Goal: Information Seeking & Learning: Learn about a topic

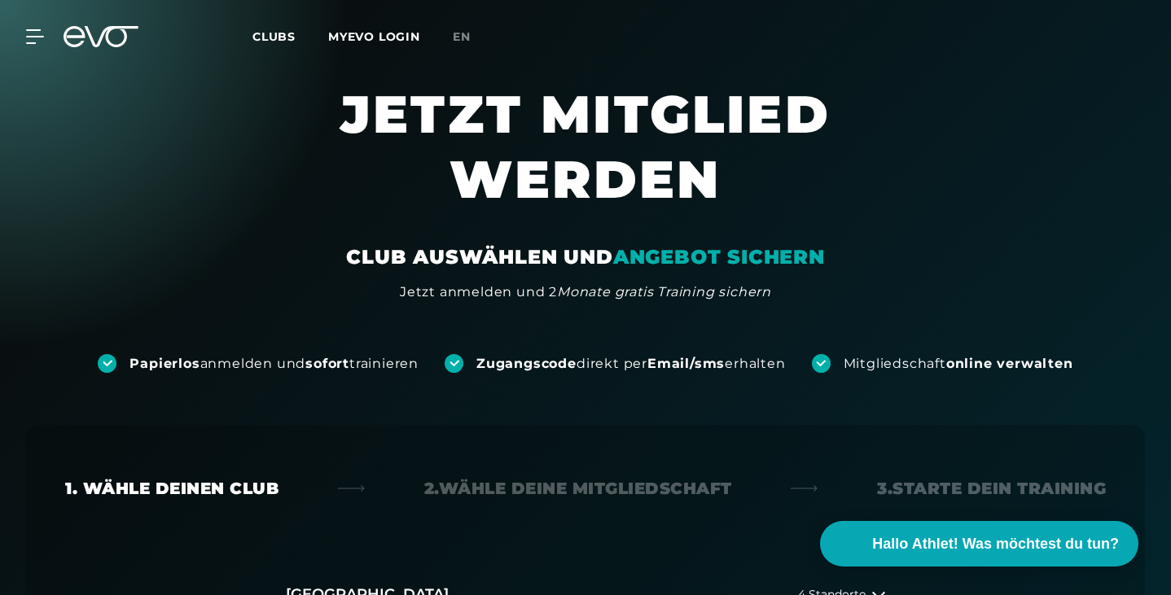
drag, startPoint x: 65, startPoint y: 48, endPoint x: 96, endPoint y: 37, distance: 33.0
click at [96, 37] on div "MyEVO Login Über EVO Mitgliedschaften Probetraining TAGESPASS EVO Studios [GEOG…" at bounding box center [585, 36] width 1165 height 47
click at [96, 37] on icon at bounding box center [101, 36] width 75 height 21
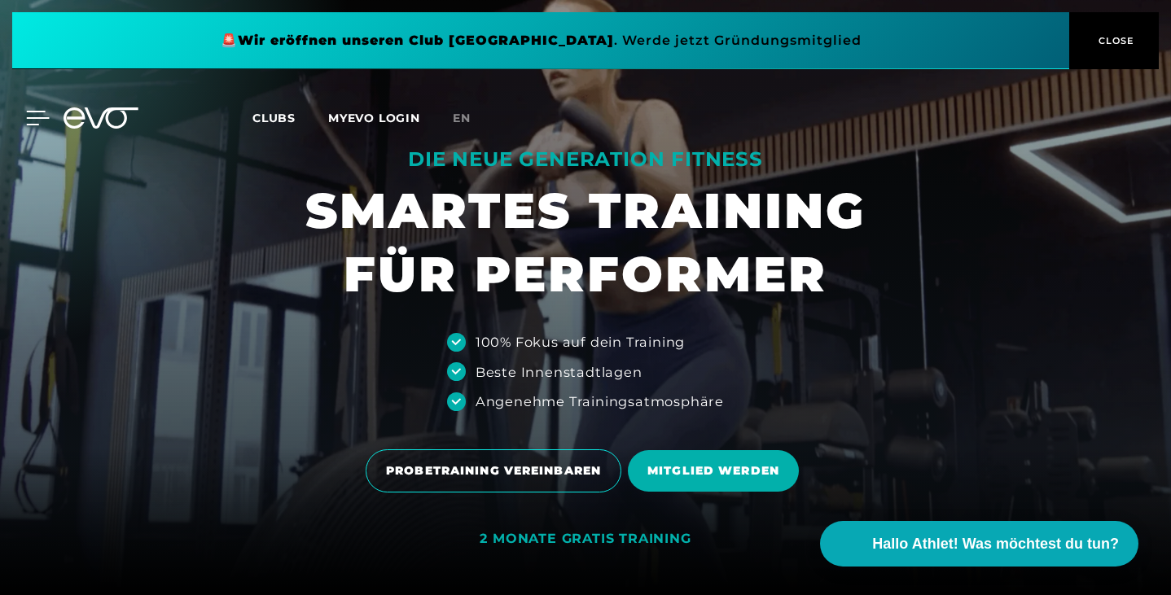
click at [33, 118] on icon at bounding box center [38, 118] width 23 height 13
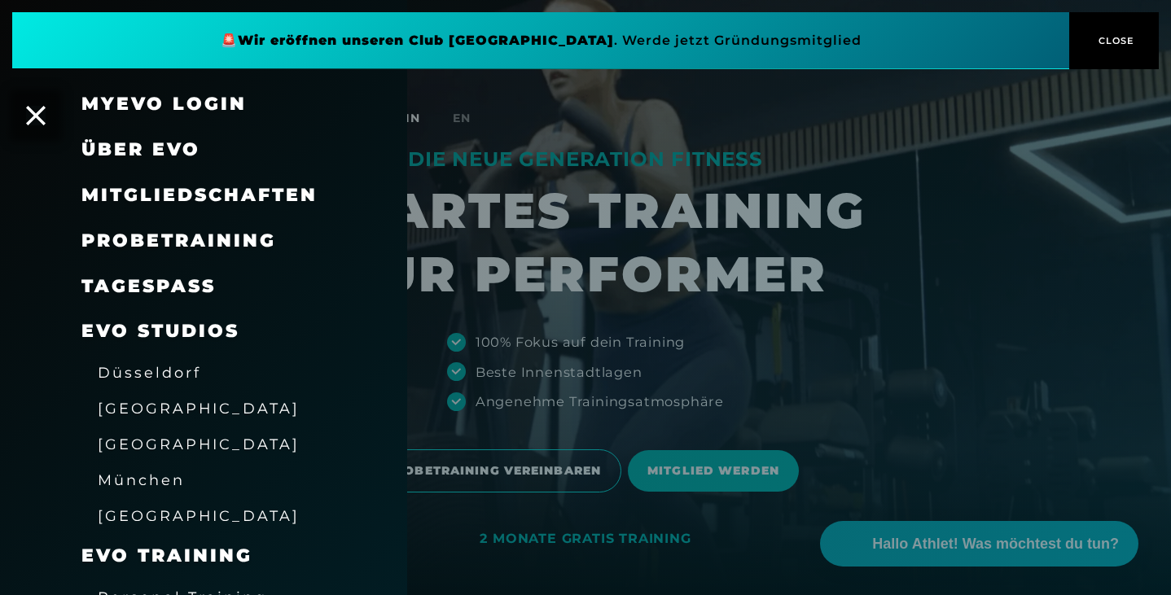
click at [132, 377] on span "Düsseldorf" at bounding box center [149, 372] width 103 height 17
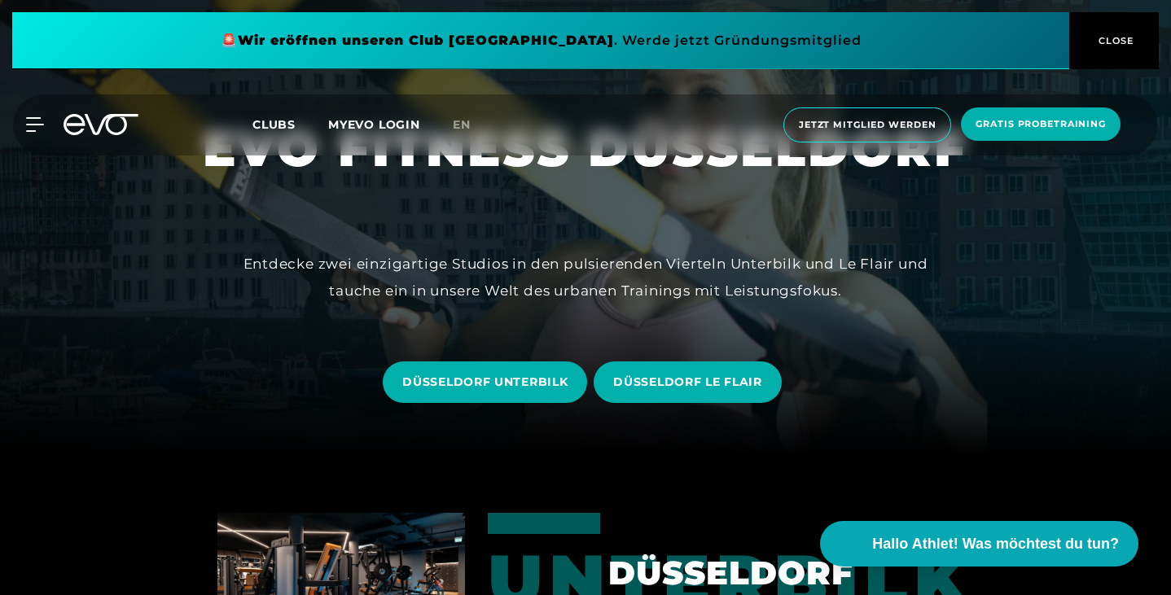
scroll to position [140, 0]
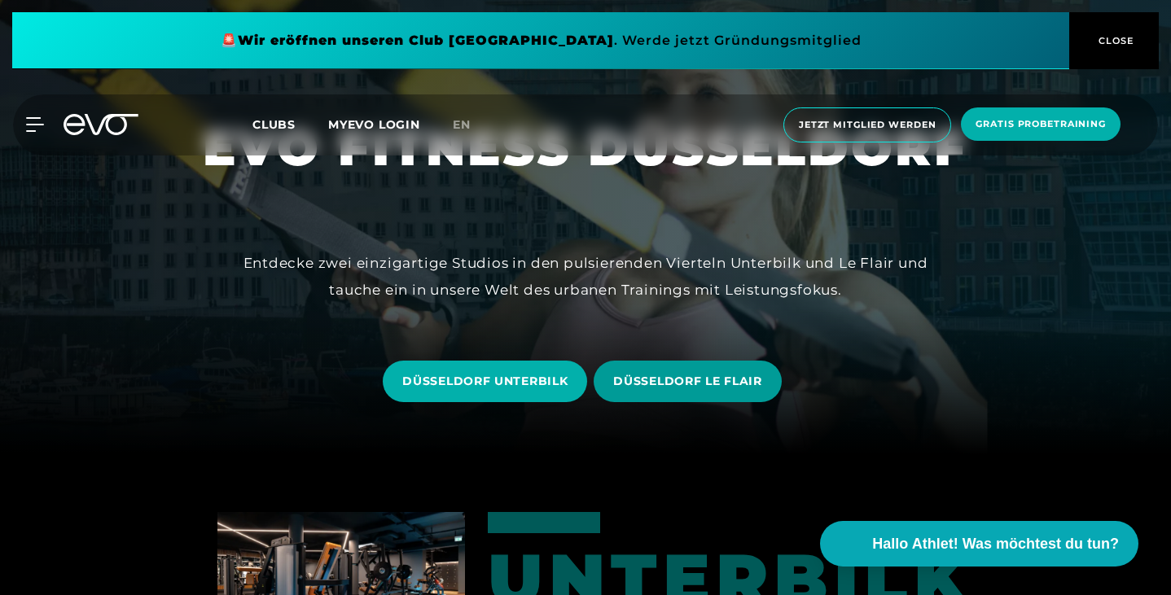
click at [680, 378] on span "DÜSSELDORF LE FLAIR" at bounding box center [687, 381] width 148 height 17
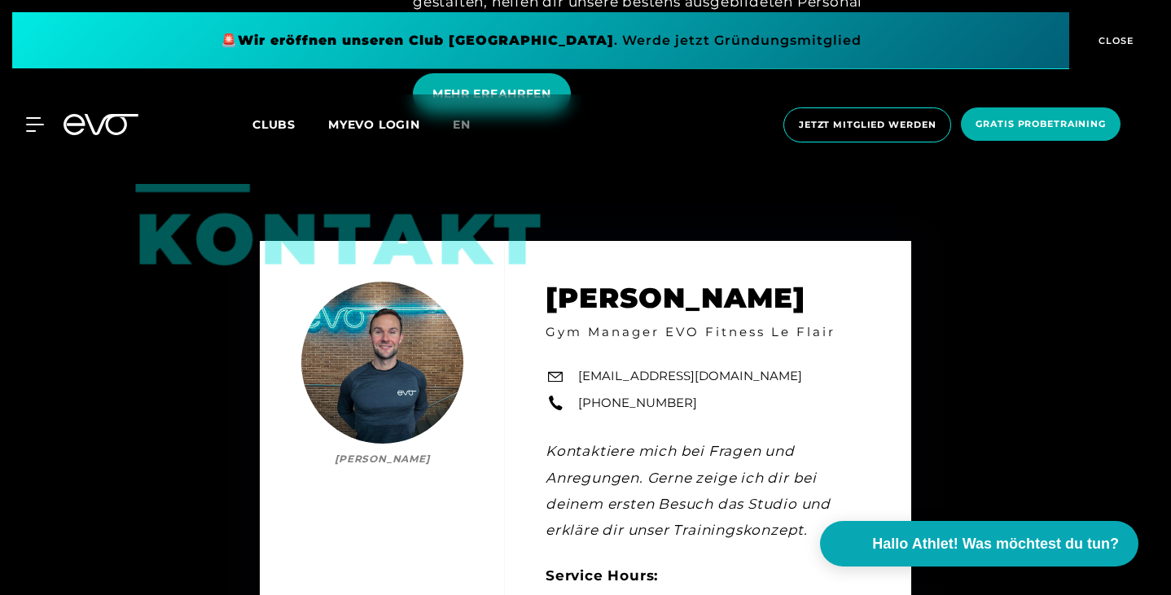
scroll to position [3817, 0]
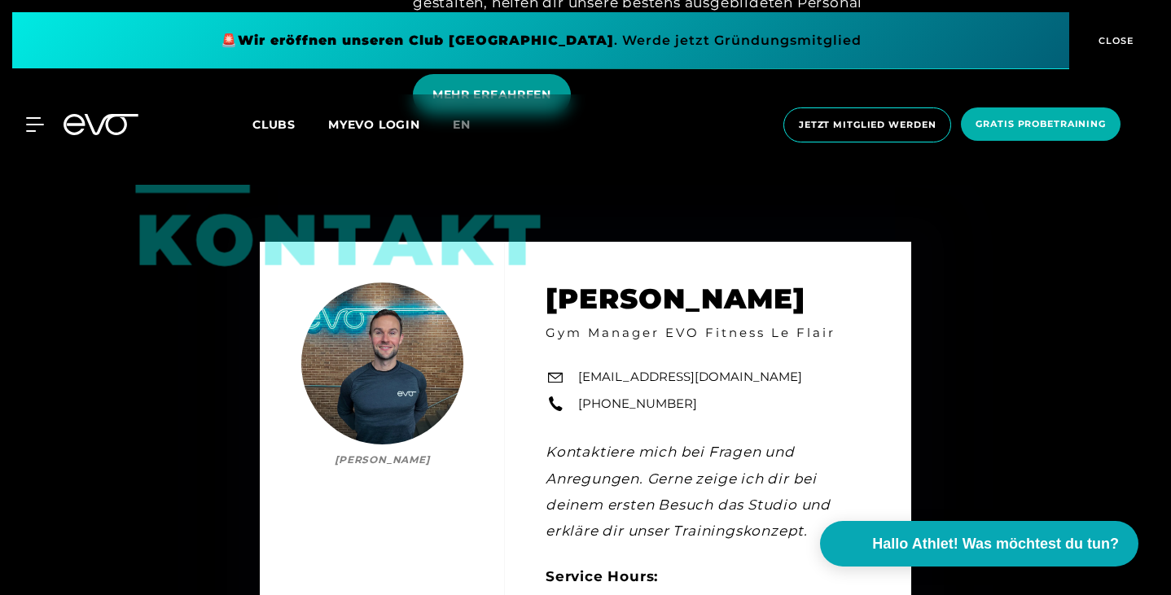
click at [484, 103] on span "MEHR ERFAHRFEN" at bounding box center [492, 94] width 119 height 17
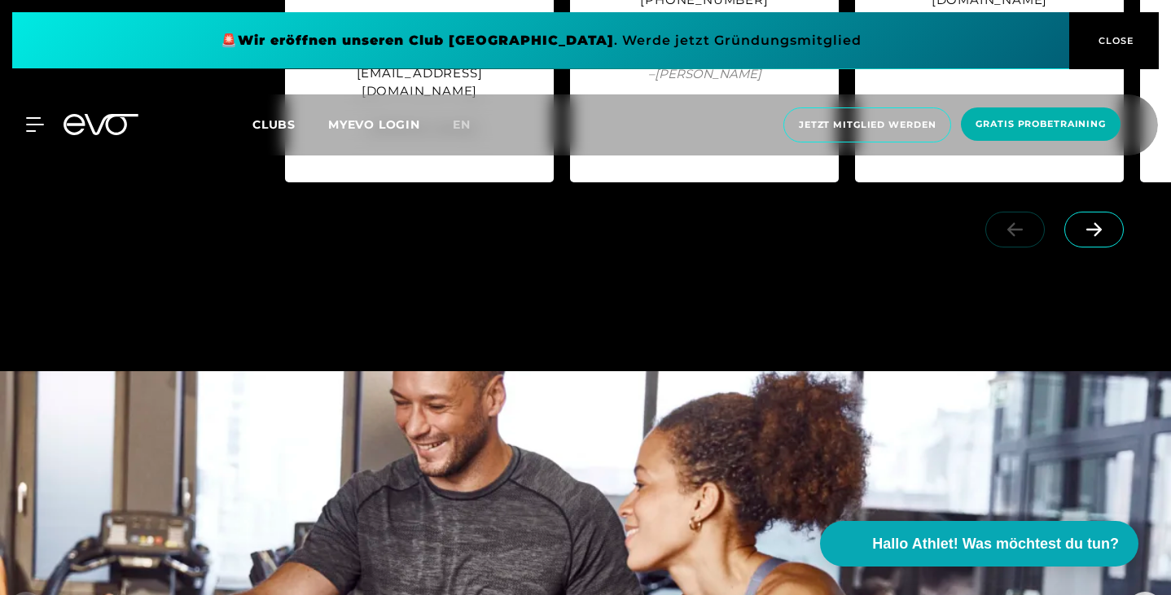
scroll to position [3699, 0]
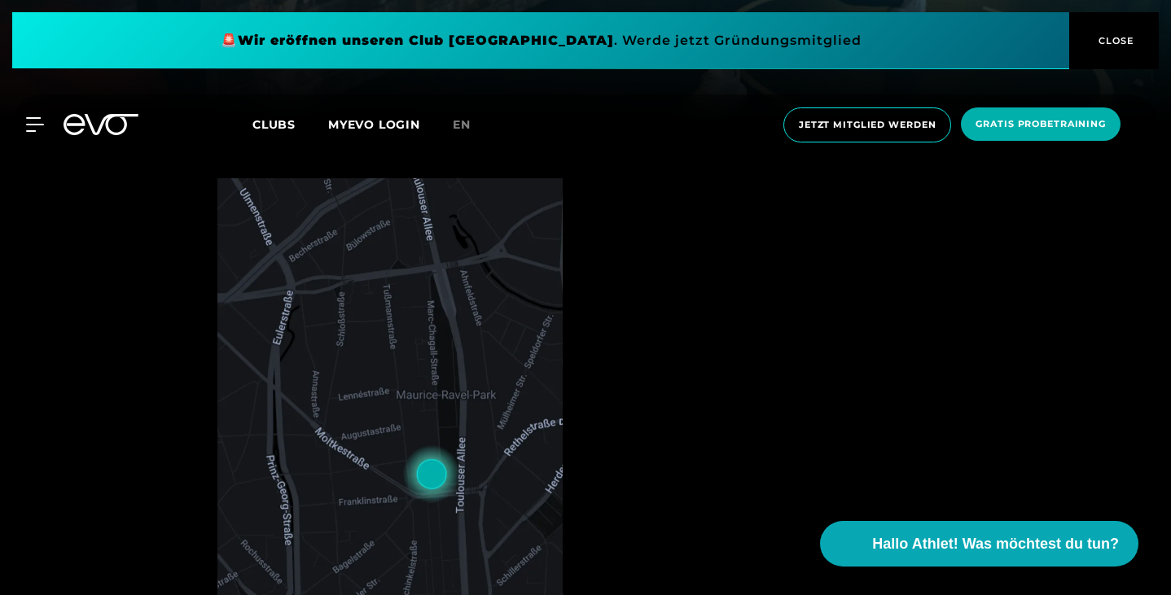
scroll to position [475, 0]
click at [1122, 38] on span "CLOSE" at bounding box center [1115, 40] width 40 height 15
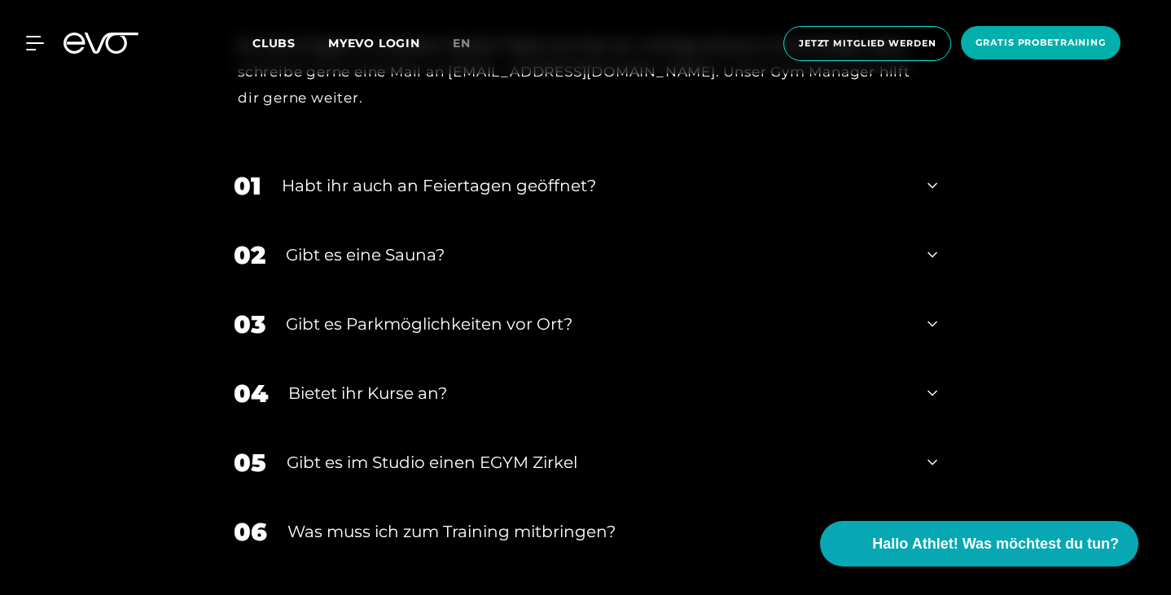
scroll to position [5190, 0]
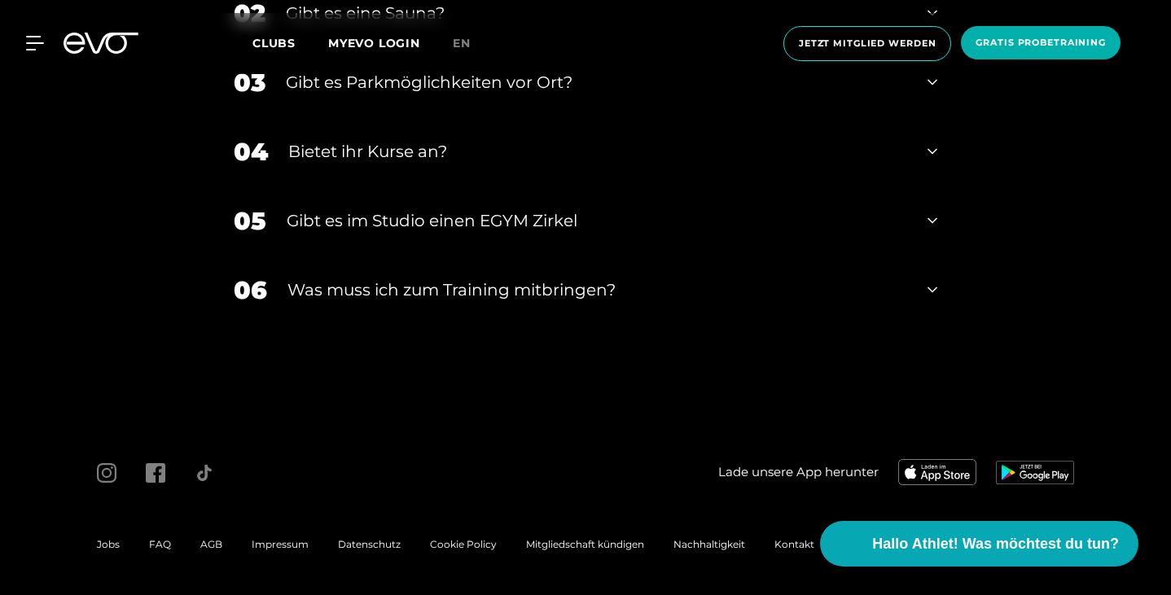
click at [296, 288] on div "Was muss ich zum Training mitbringen?" at bounding box center [598, 290] width 620 height 24
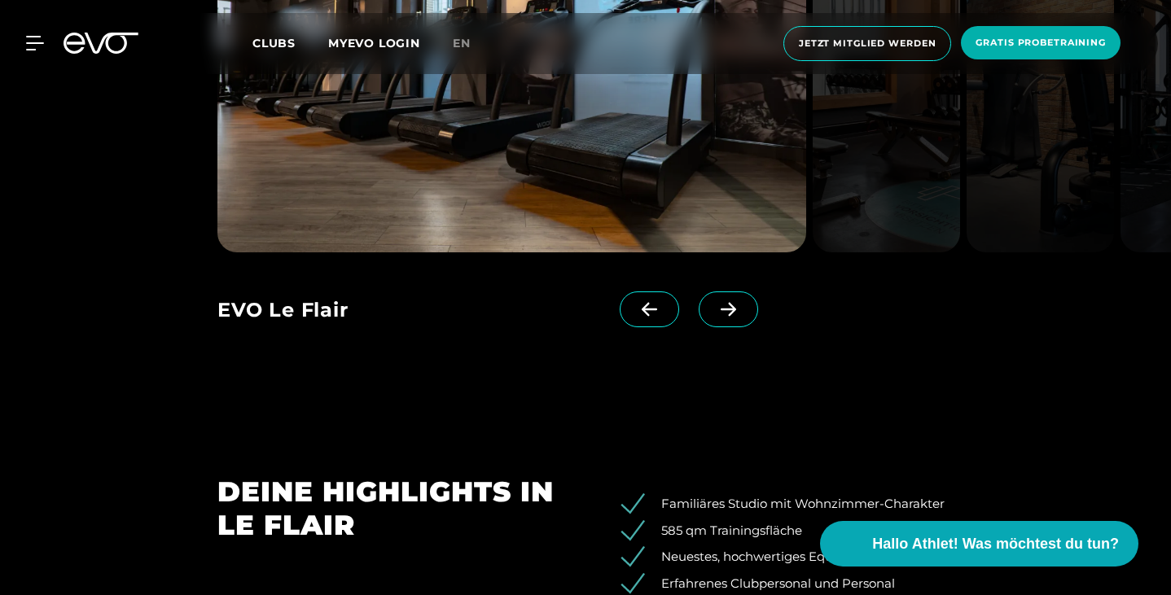
scroll to position [1493, 0]
click at [742, 356] on link at bounding box center [732, 323] width 66 height 65
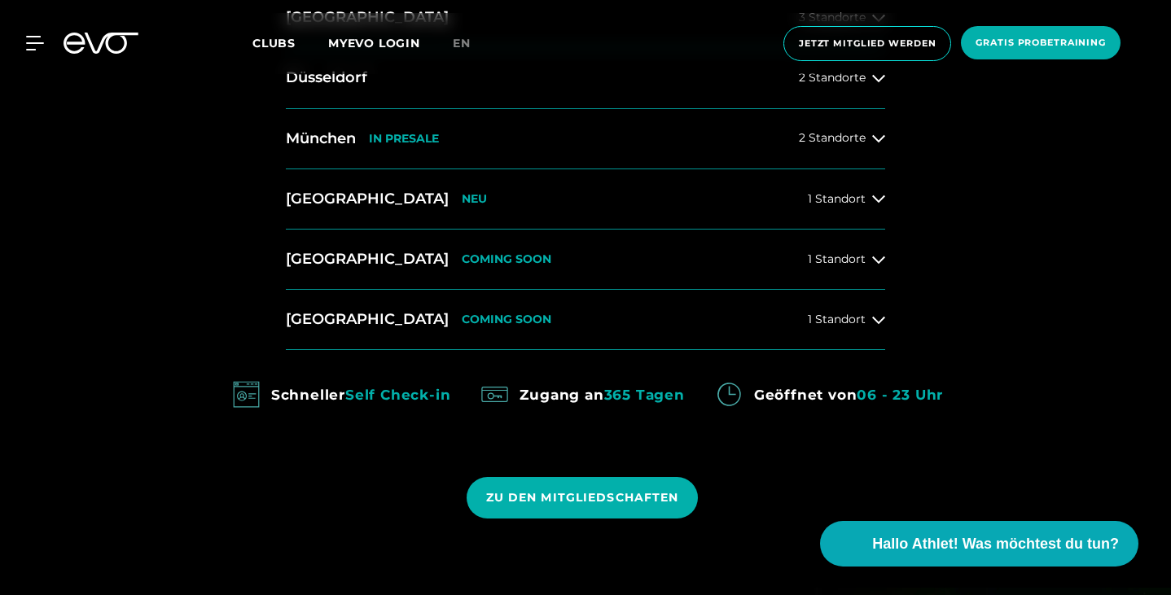
scroll to position [818, 0]
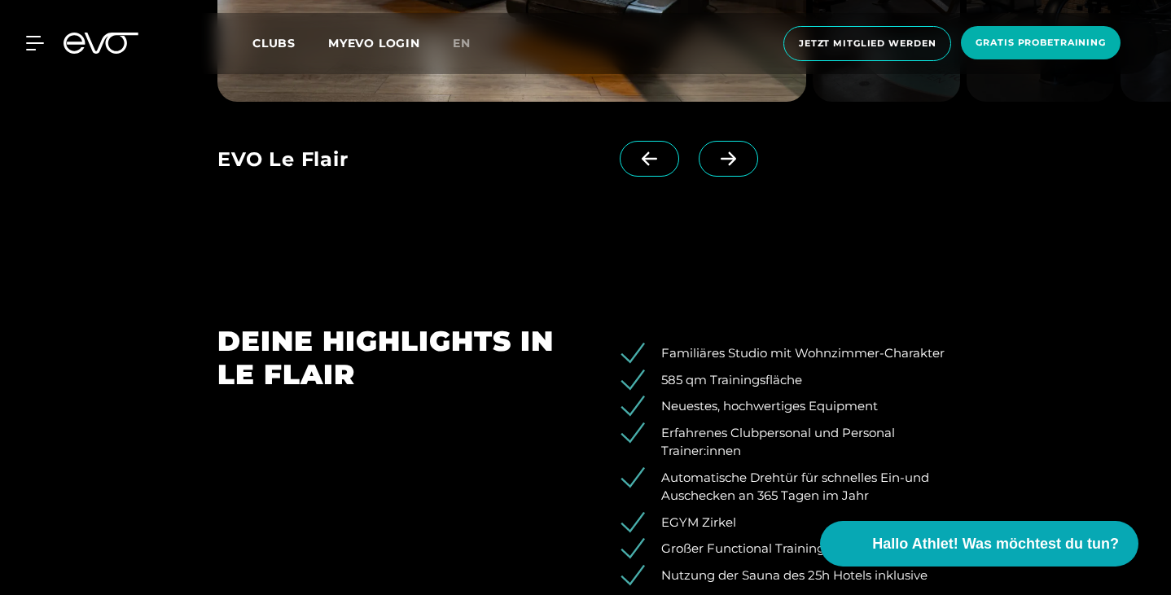
scroll to position [1644, 0]
click at [743, 165] on icon at bounding box center [728, 158] width 29 height 15
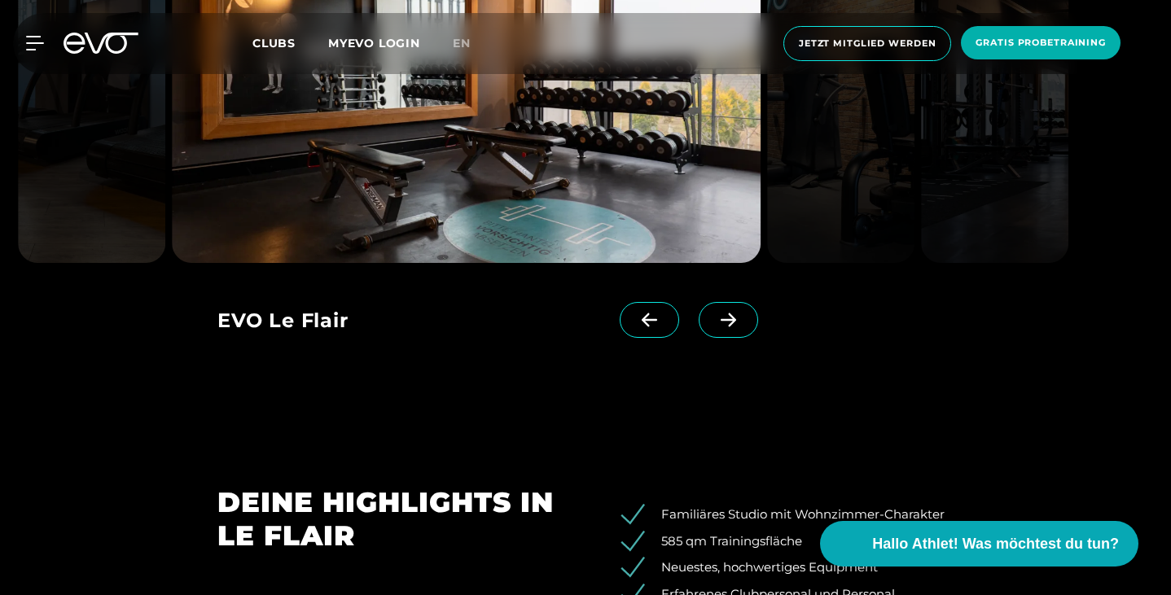
scroll to position [1481, 0]
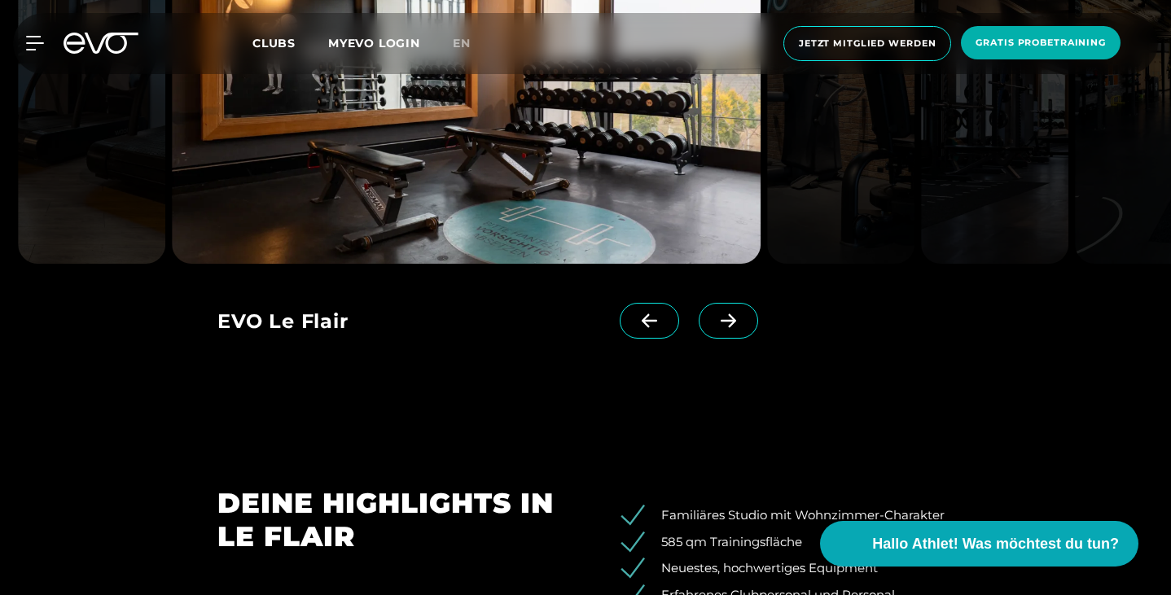
click at [736, 328] on icon at bounding box center [728, 321] width 15 height 14
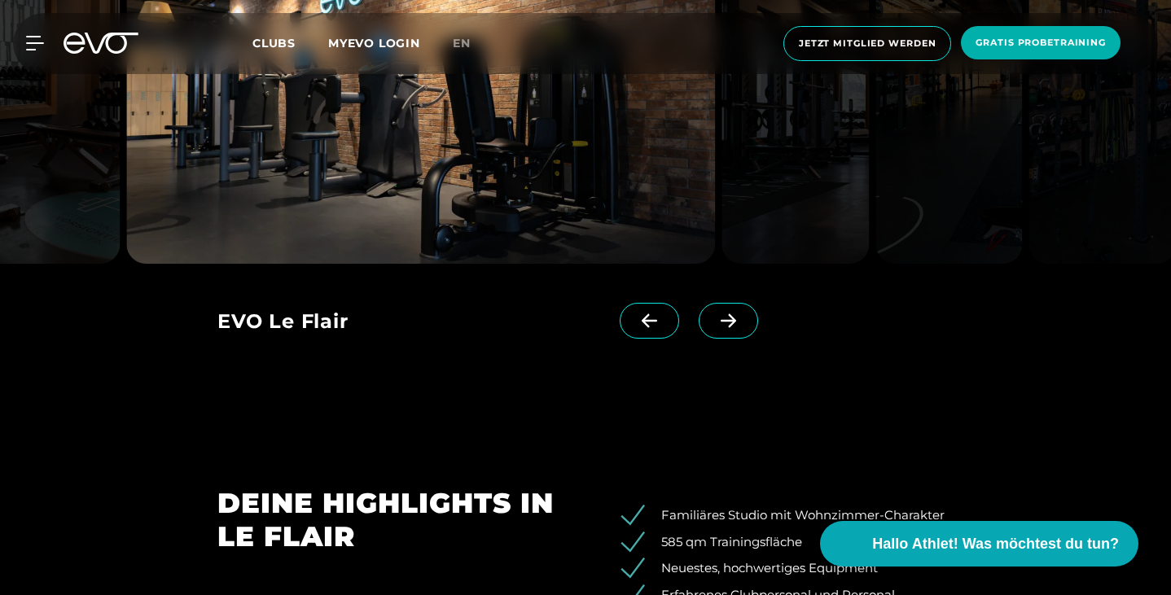
click at [736, 328] on icon at bounding box center [728, 321] width 15 height 14
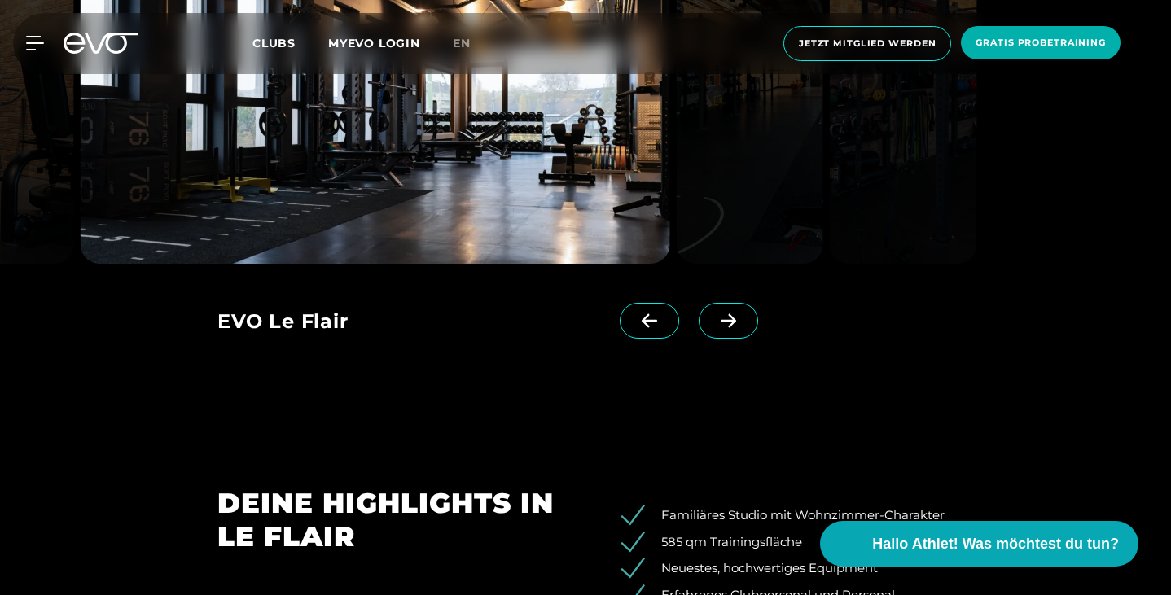
click at [736, 328] on icon at bounding box center [728, 321] width 15 height 14
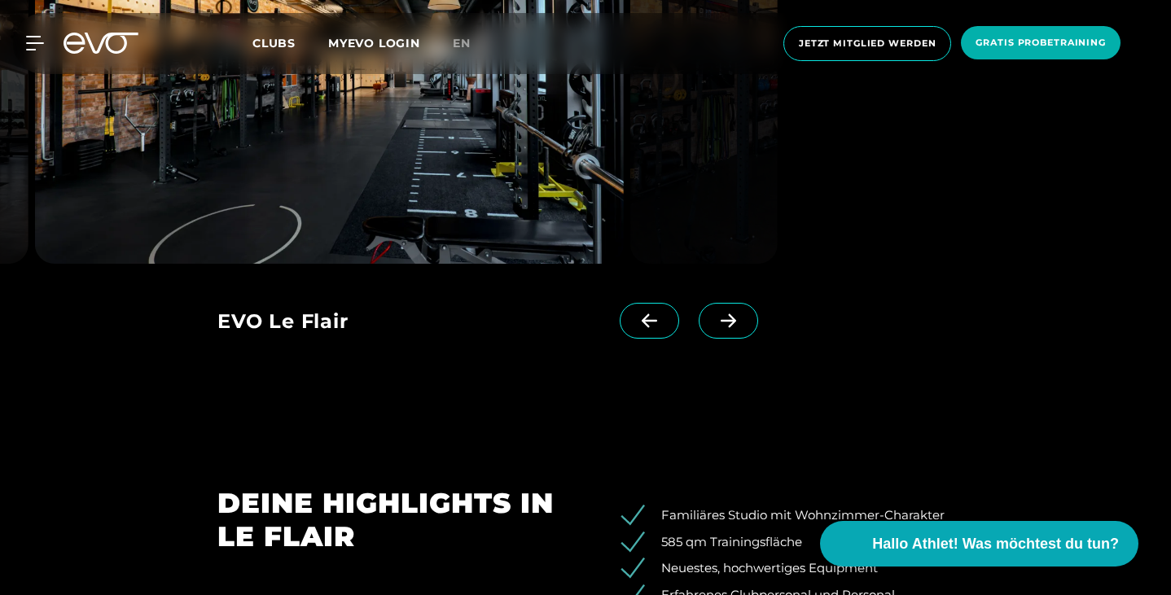
click at [736, 328] on icon at bounding box center [728, 321] width 15 height 14
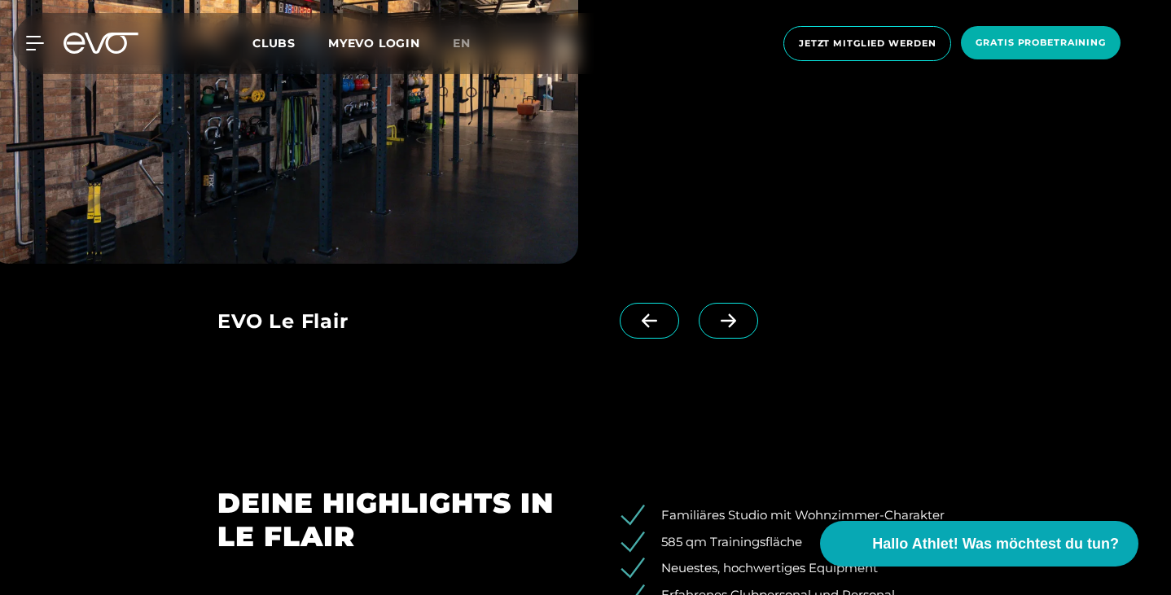
click at [752, 339] on span at bounding box center [728, 321] width 59 height 36
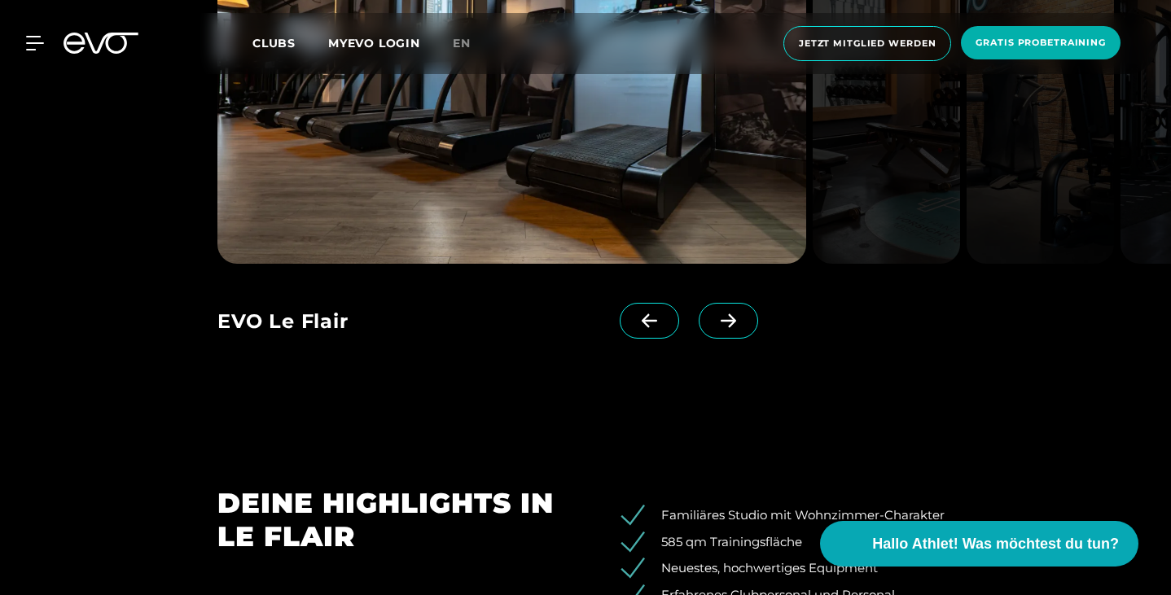
click at [752, 339] on span at bounding box center [728, 321] width 59 height 36
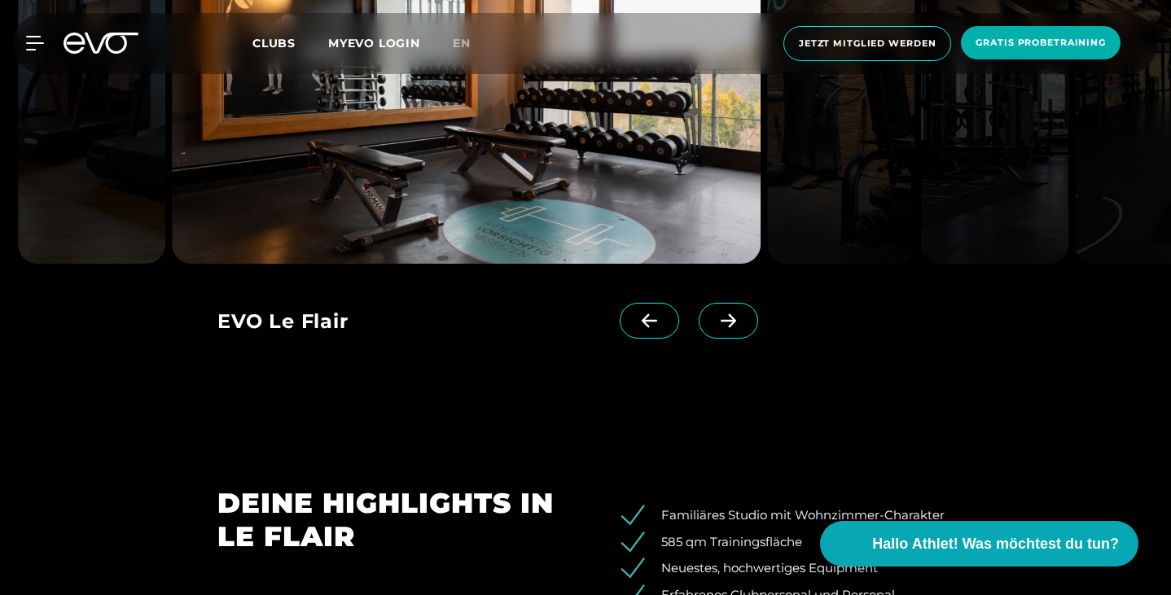
click at [752, 339] on span at bounding box center [728, 321] width 59 height 36
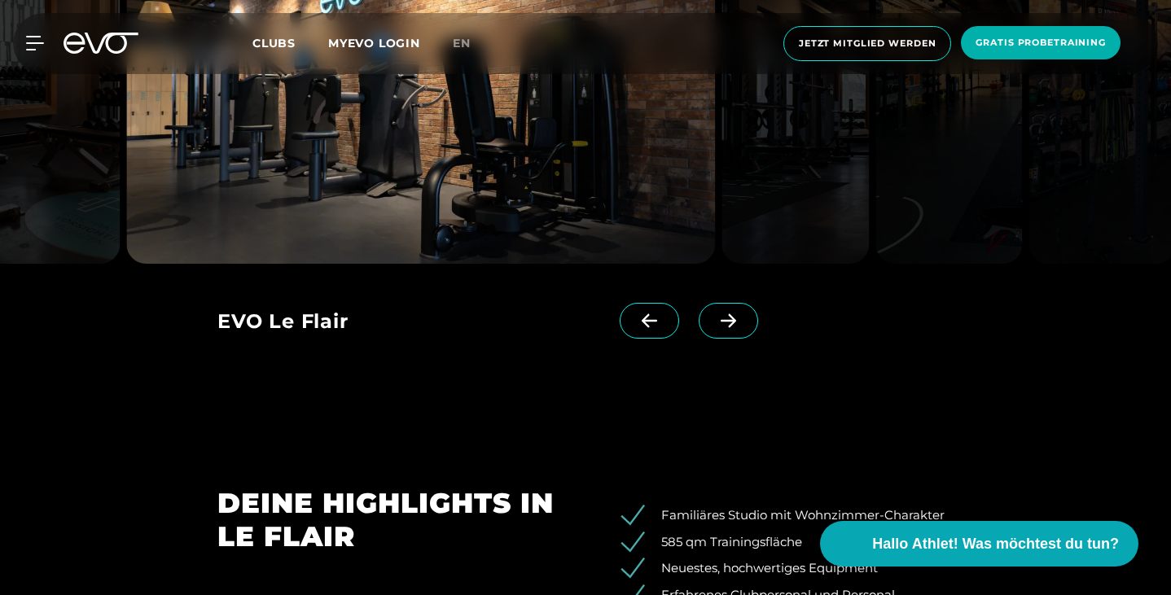
click at [752, 339] on span at bounding box center [728, 321] width 59 height 36
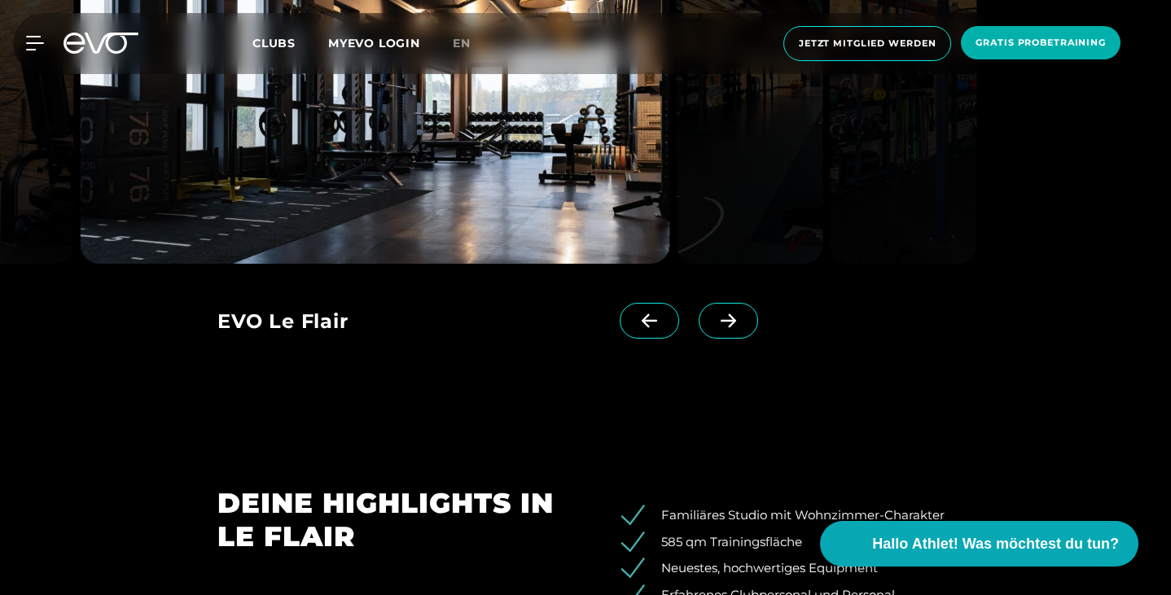
click at [752, 339] on span at bounding box center [728, 321] width 59 height 36
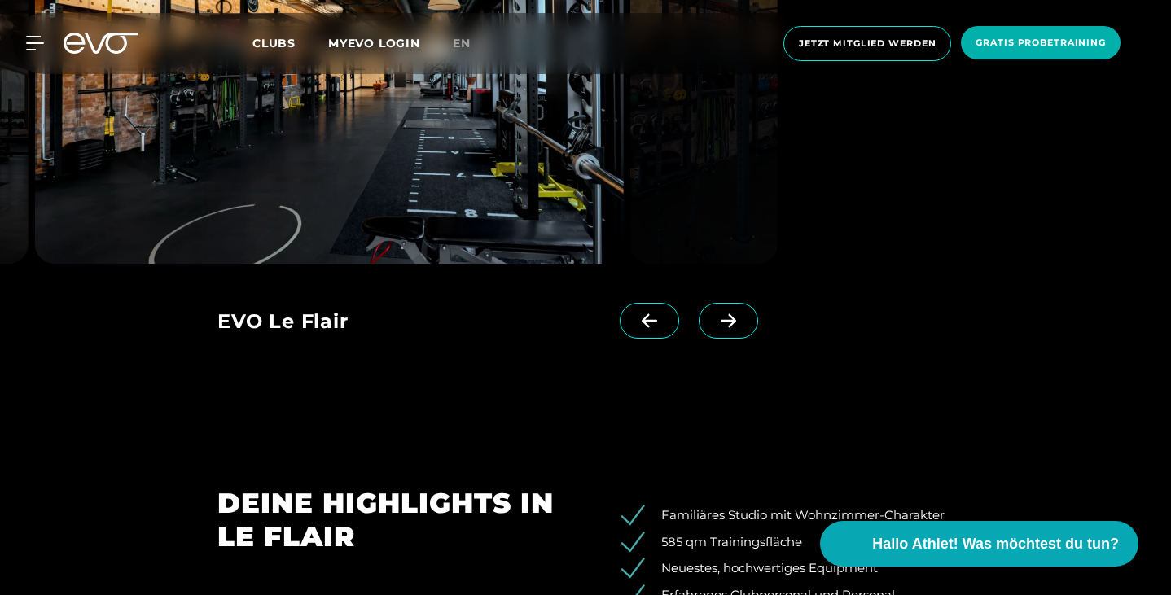
click at [741, 328] on icon at bounding box center [728, 321] width 29 height 15
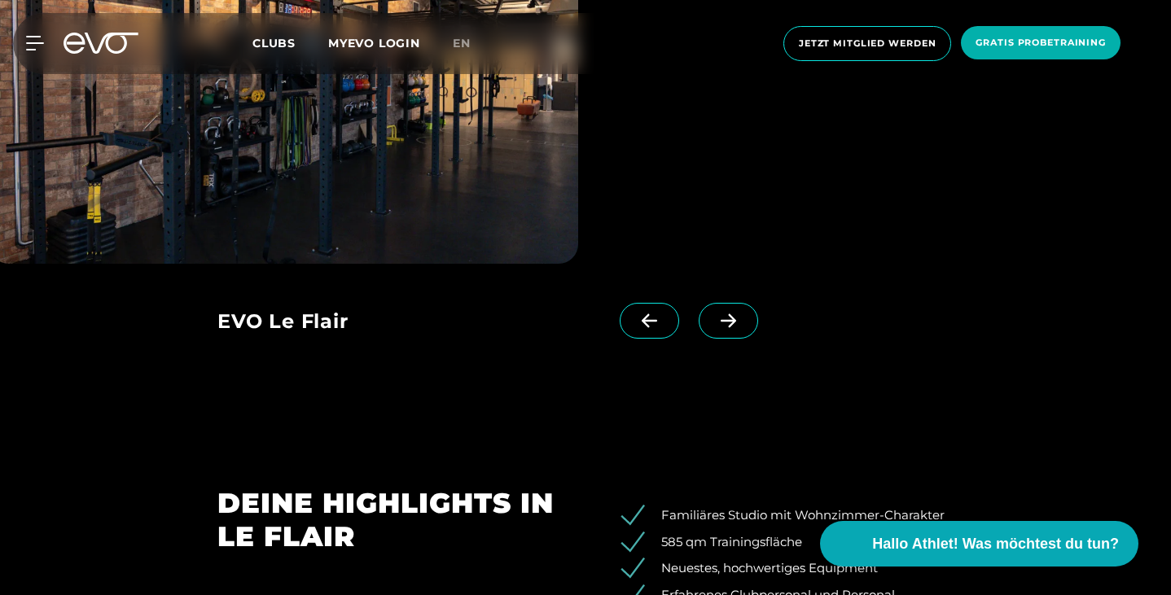
click at [741, 328] on icon at bounding box center [728, 321] width 29 height 15
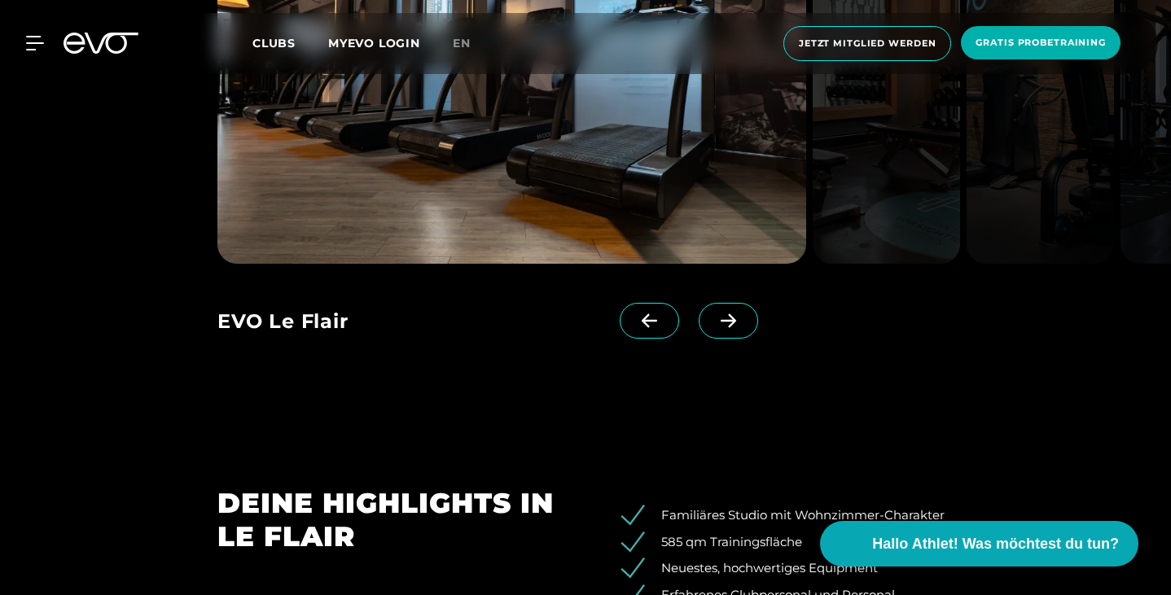
click at [741, 328] on icon at bounding box center [728, 321] width 29 height 15
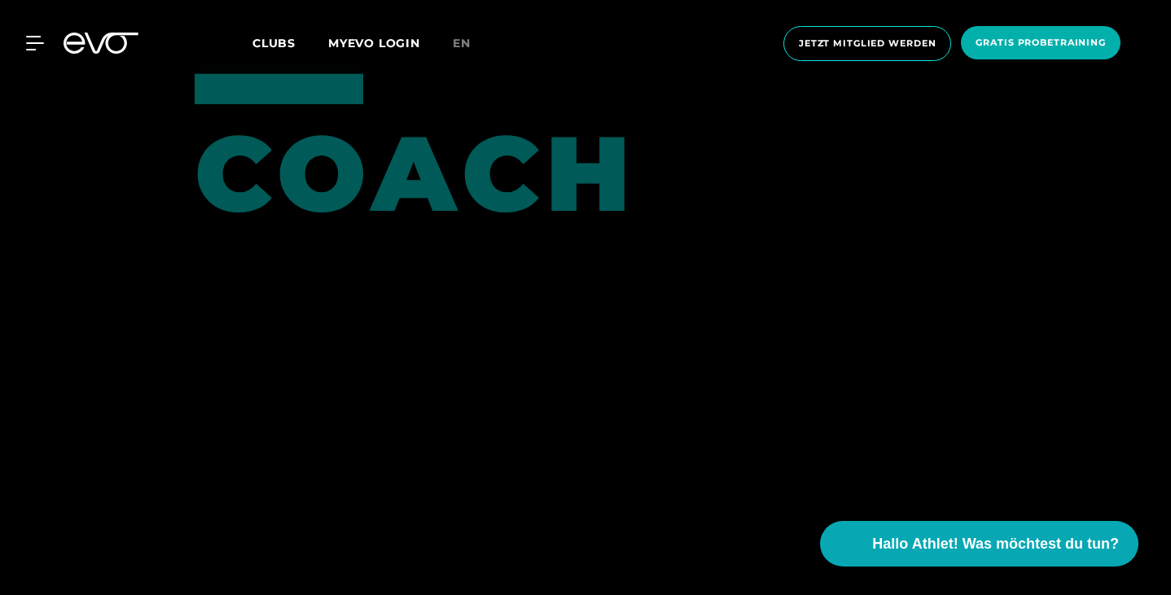
scroll to position [3344, 0]
